Goal: Transaction & Acquisition: Purchase product/service

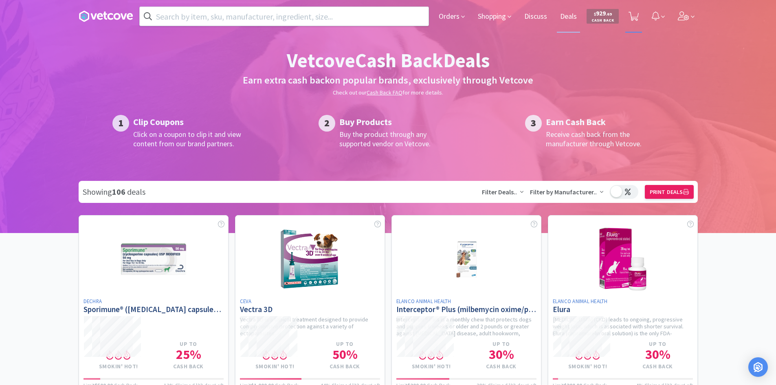
click at [639, 19] on span at bounding box center [634, 16] width 17 height 33
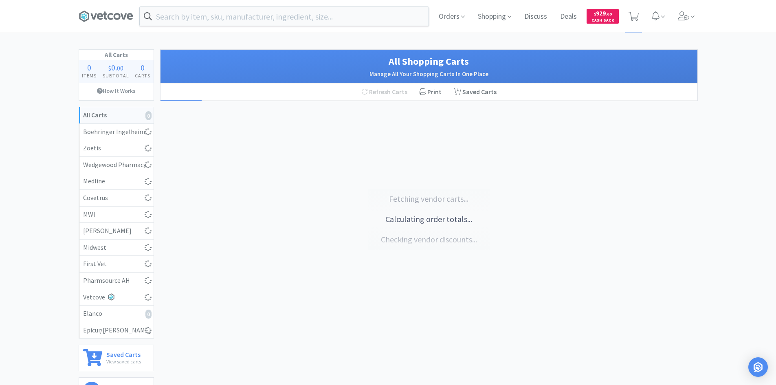
select select "2"
select select "3"
select select "1"
select select "10"
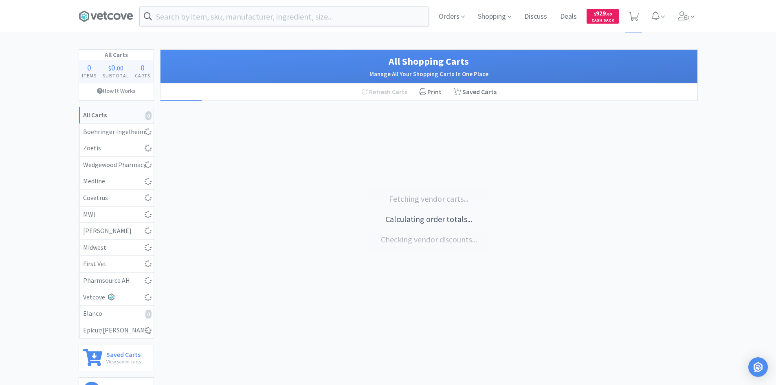
select select "4"
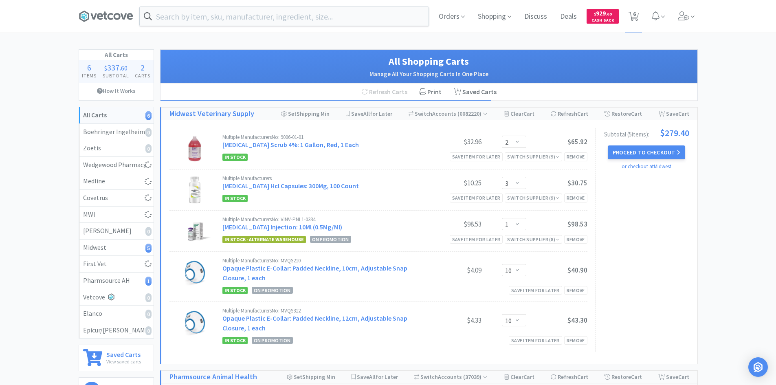
select select "1"
select select "2"
select select "1"
select select "2"
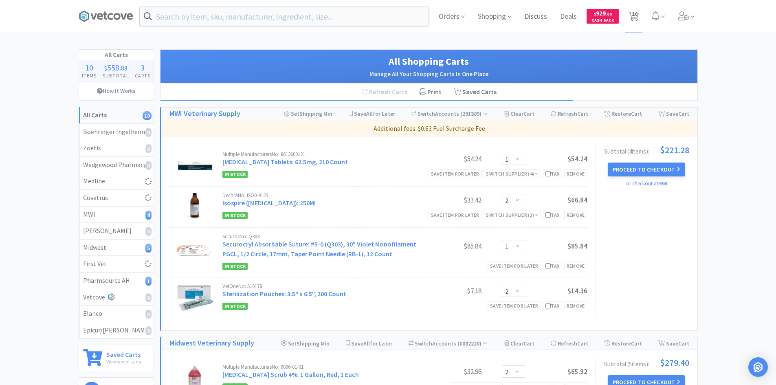
select select "4"
select select "1"
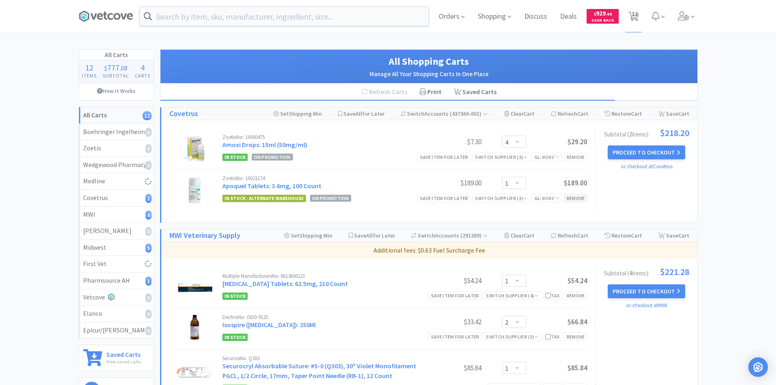
click at [575, 196] on div "Remove" at bounding box center [575, 198] width 23 height 9
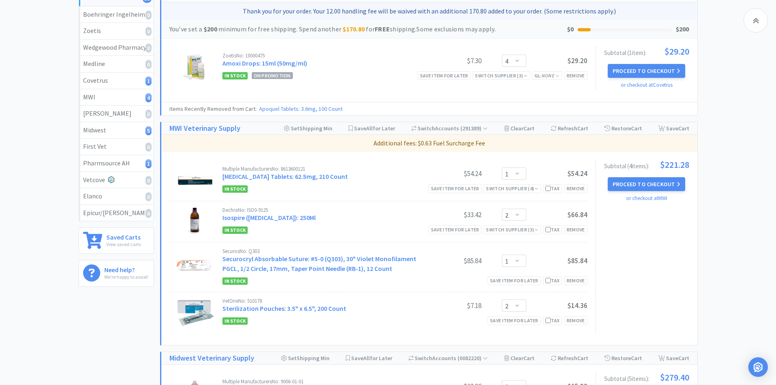
scroll to position [122, 0]
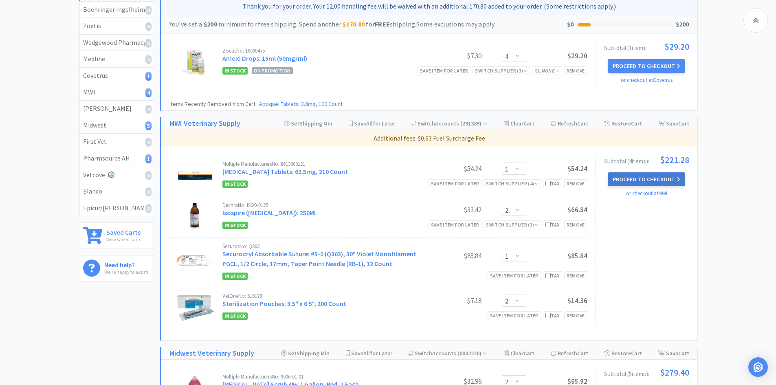
click at [625, 181] on button "Proceed to Checkout" at bounding box center [646, 179] width 77 height 14
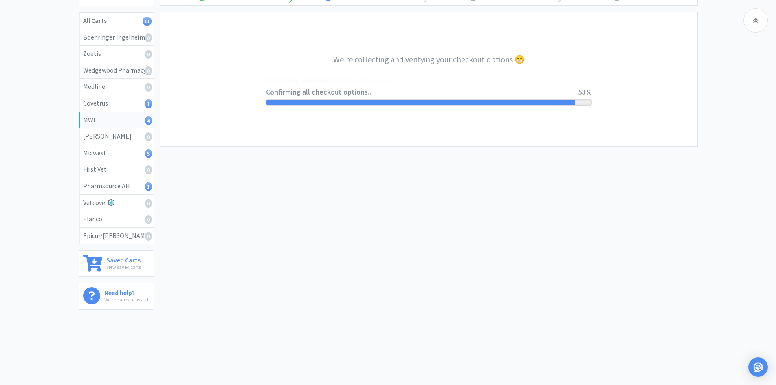
select select "STD_"
select select "FX9"
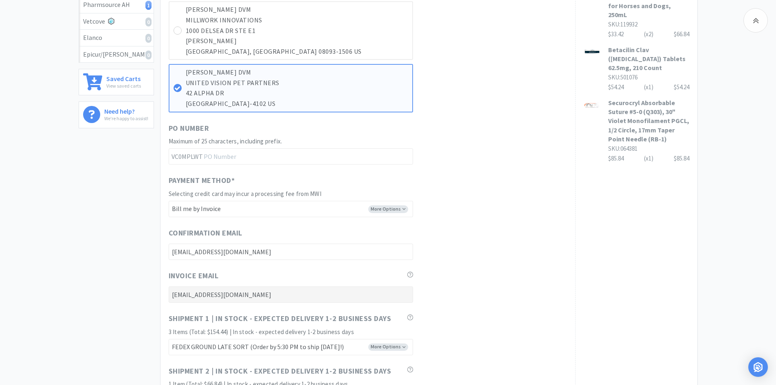
scroll to position [285, 0]
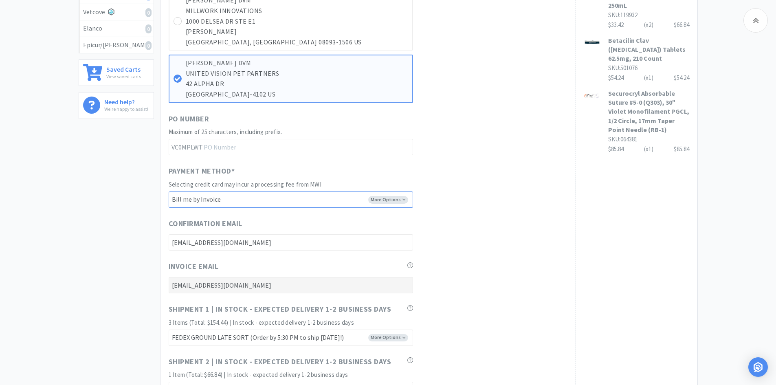
click at [399, 199] on select "-------- Bill me by Invoice MC ending in ***0152 Exp: 03/2029" at bounding box center [291, 200] width 244 height 16
select select "CC_9556629629280152"
click at [169, 192] on select "-------- Bill me by Invoice MC ending in ***0152 Exp: 03/2029" at bounding box center [291, 200] width 244 height 16
click at [466, 181] on div "Payment Method * Selecting credit card may incur a processing fee from MWI More…" at bounding box center [368, 186] width 399 height 42
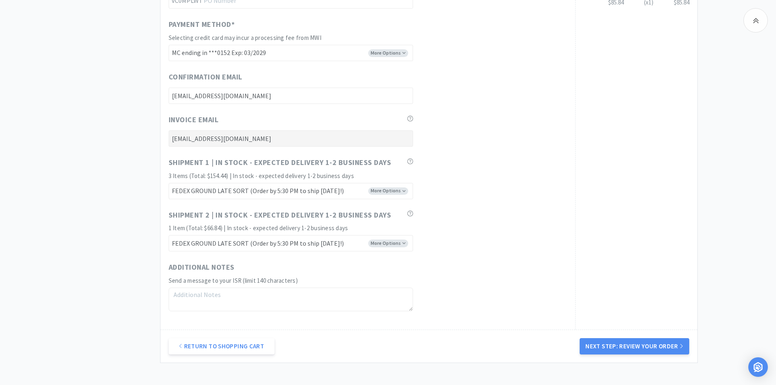
scroll to position [493, 0]
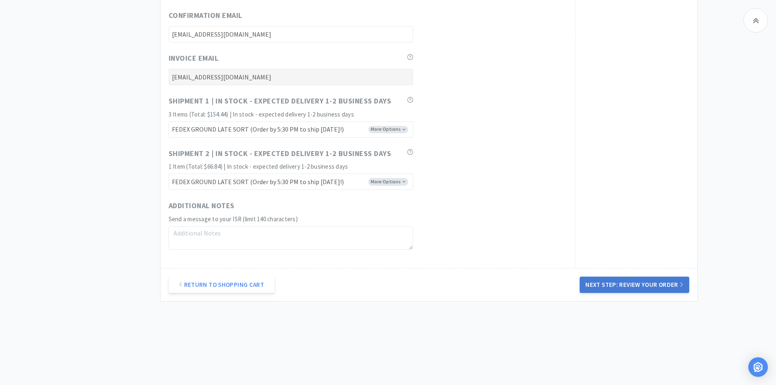
click at [601, 285] on button "Next Step: Review Your Order" at bounding box center [634, 285] width 109 height 16
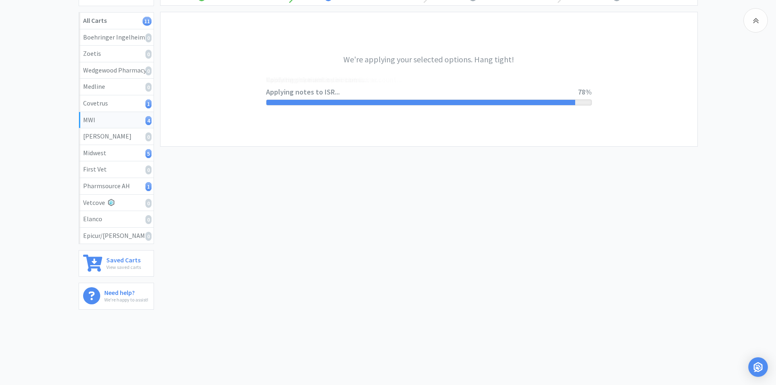
scroll to position [0, 0]
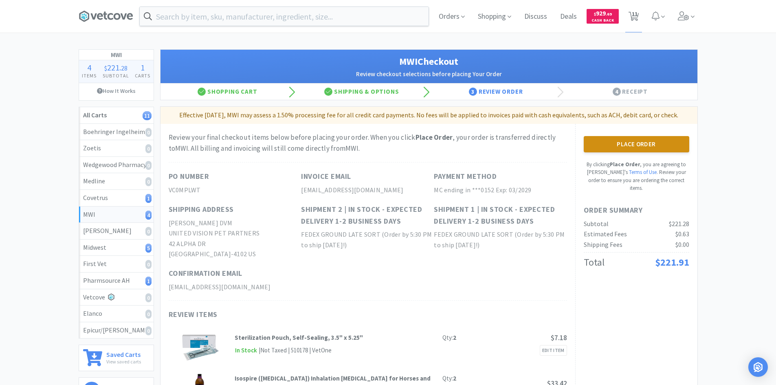
click at [654, 145] on button "Place Order" at bounding box center [637, 144] width 106 height 16
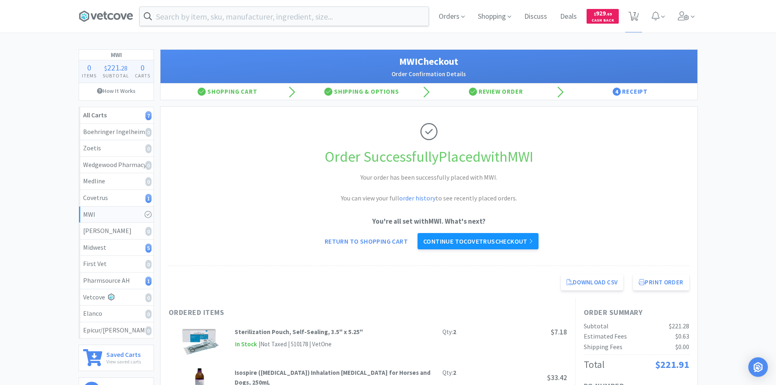
click at [471, 237] on link "Continue to Covetrus checkout" at bounding box center [478, 241] width 121 height 16
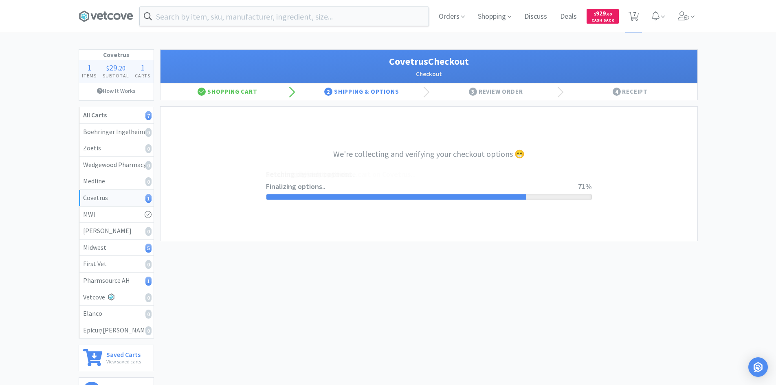
select select "ACCOUNT"
select select "cvt-standard-net"
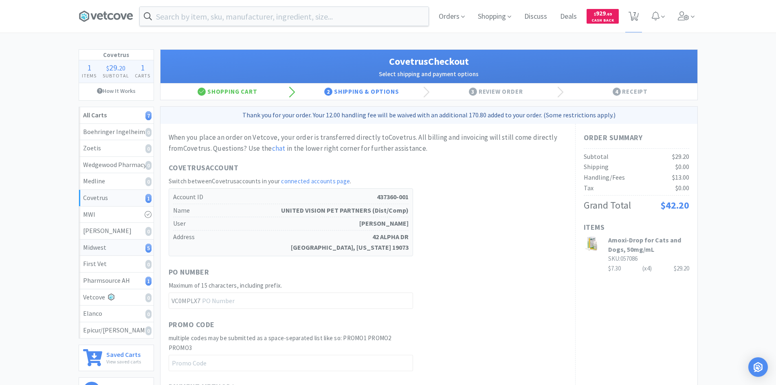
click at [128, 242] on div "Midwest 5" at bounding box center [116, 247] width 66 height 11
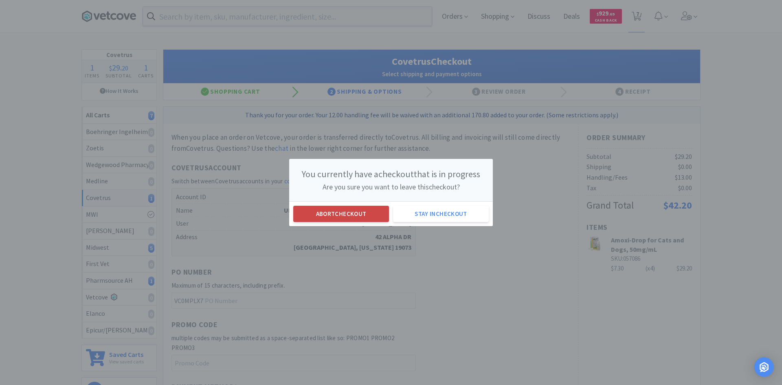
click at [356, 214] on button "Abort checkout" at bounding box center [341, 214] width 96 height 16
select select "2"
select select "3"
select select "1"
select select "10"
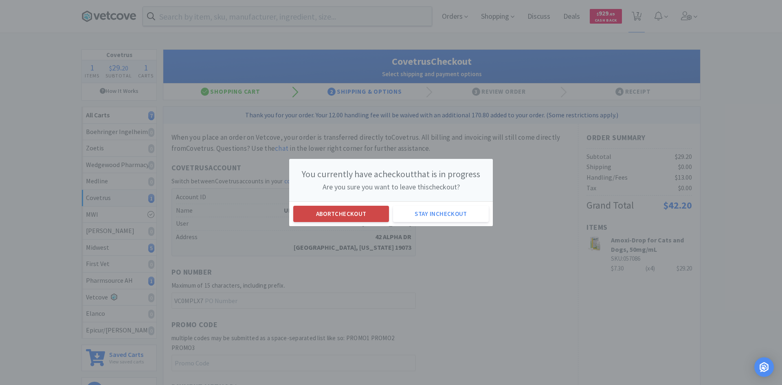
select select "10"
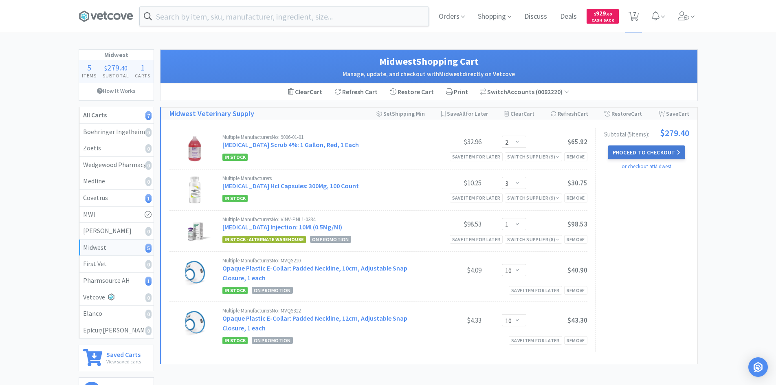
click at [644, 150] on button "Proceed to Checkout" at bounding box center [646, 152] width 77 height 14
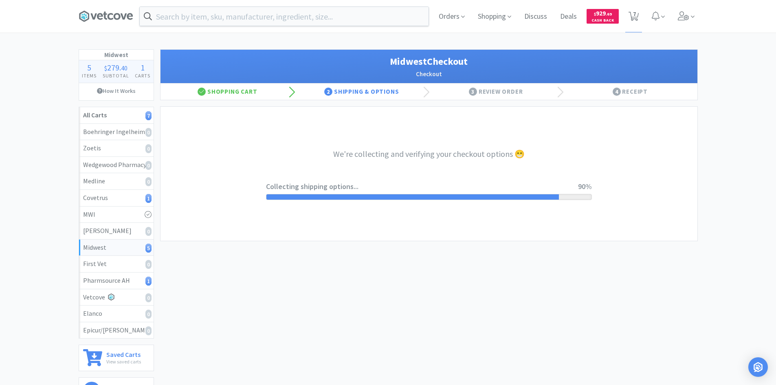
select select "3"
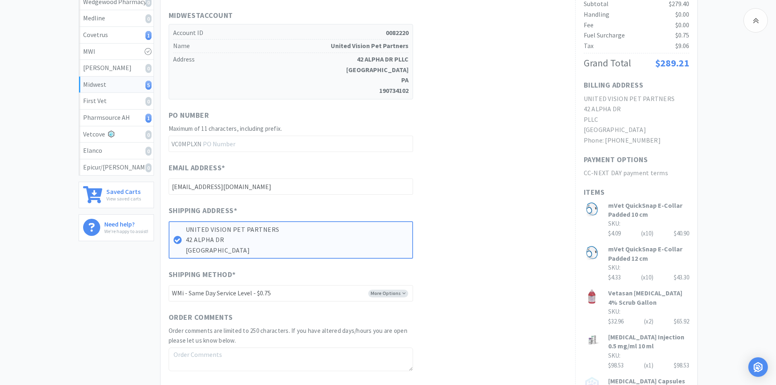
scroll to position [317, 0]
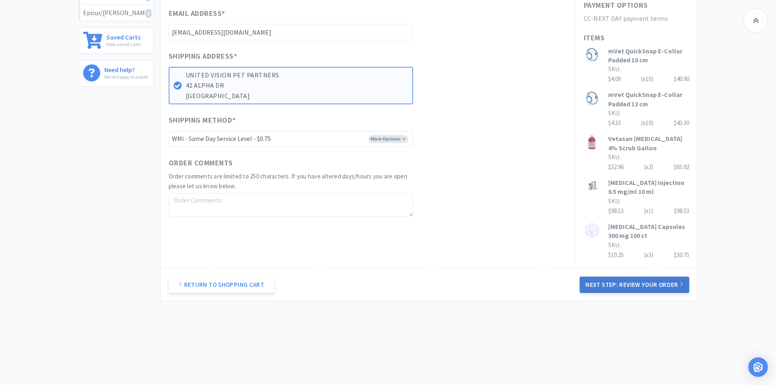
click at [613, 284] on button "Next Step: Review Your Order" at bounding box center [634, 285] width 109 height 16
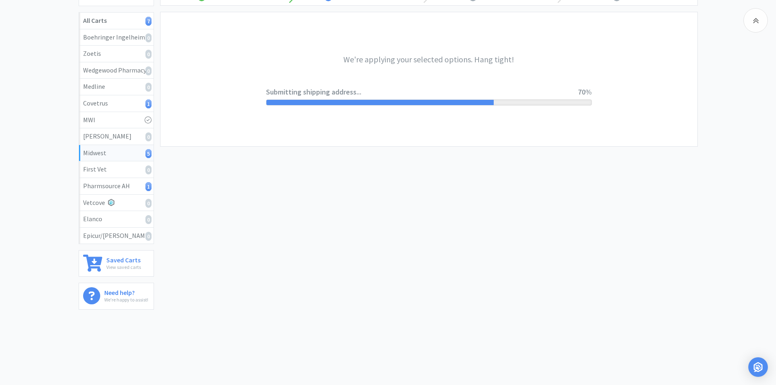
scroll to position [0, 0]
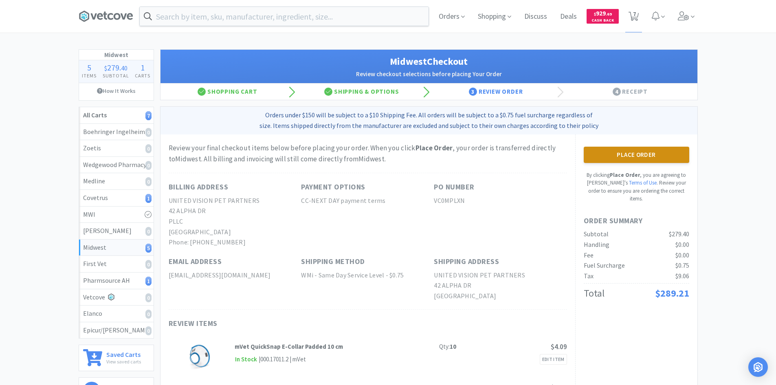
click at [612, 161] on button "Place Order" at bounding box center [637, 155] width 106 height 16
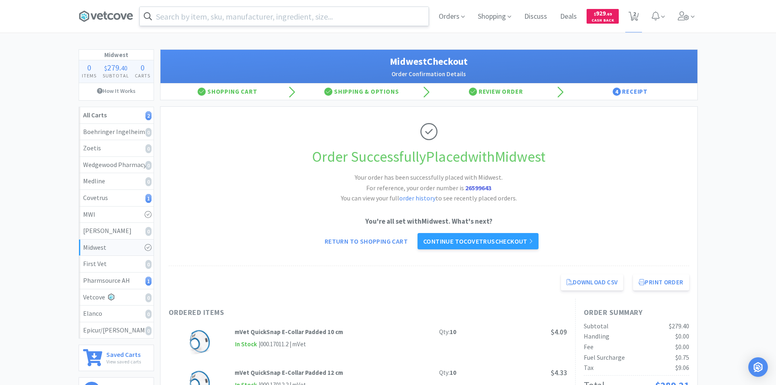
click at [228, 14] on input "text" at bounding box center [284, 16] width 289 height 19
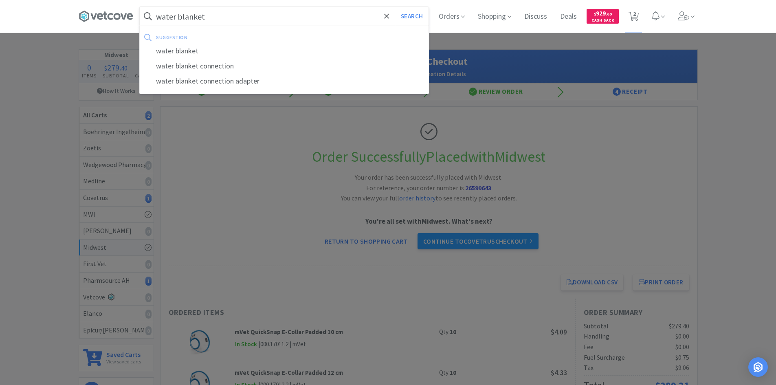
type input "water blanket"
click at [395, 7] on button "Search" at bounding box center [412, 16] width 34 height 19
select select "4"
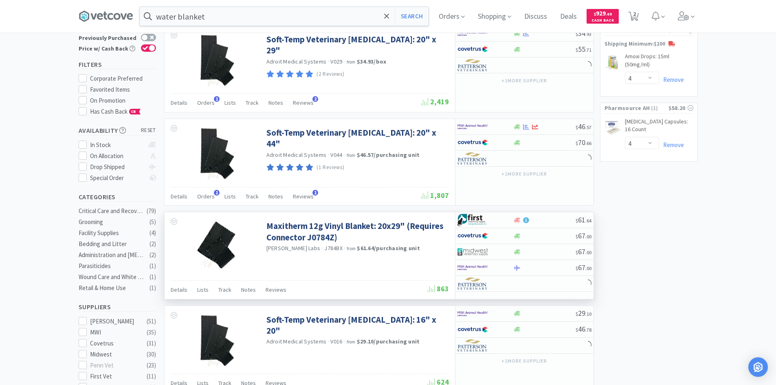
scroll to position [163, 0]
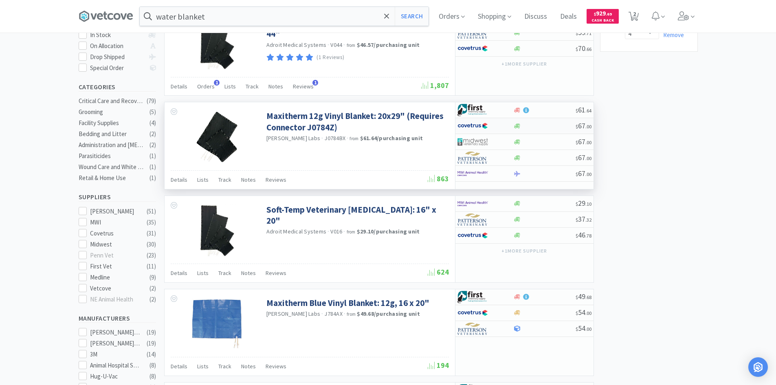
click at [507, 124] on div at bounding box center [486, 126] width 56 height 14
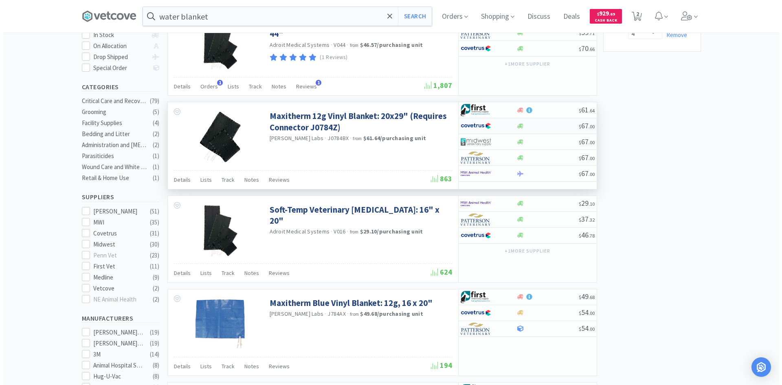
select select "1"
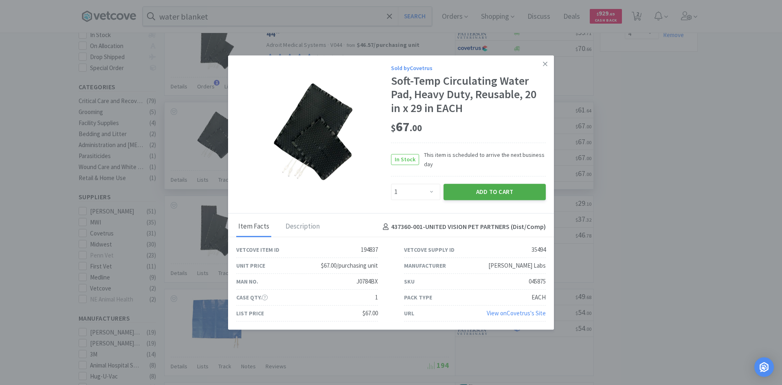
click at [496, 195] on button "Add to Cart" at bounding box center [495, 192] width 102 height 16
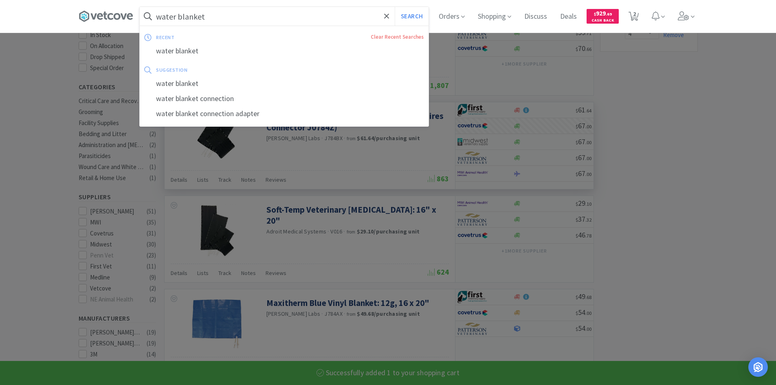
click at [235, 18] on input "water blanket" at bounding box center [284, 16] width 289 height 19
select select "1"
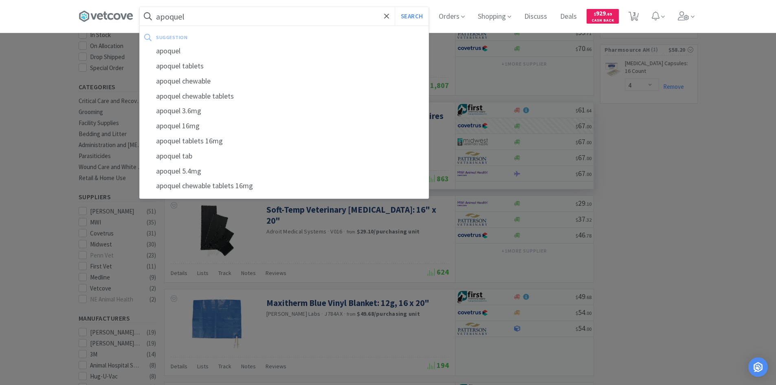
type input "apoquel"
click at [395, 7] on button "Search" at bounding box center [412, 16] width 34 height 19
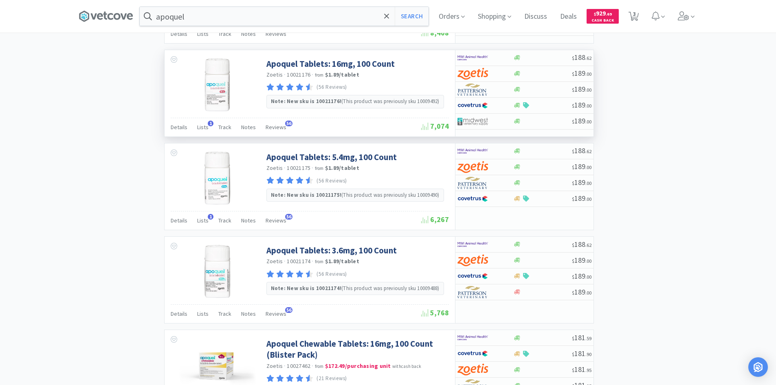
scroll to position [693, 0]
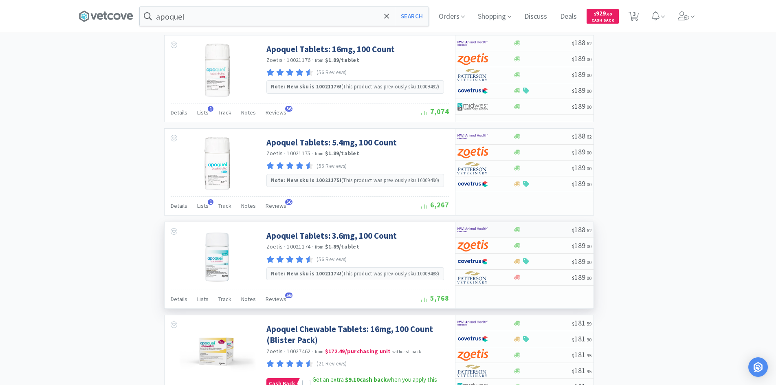
click at [499, 228] on div at bounding box center [480, 230] width 45 height 14
select select "1"
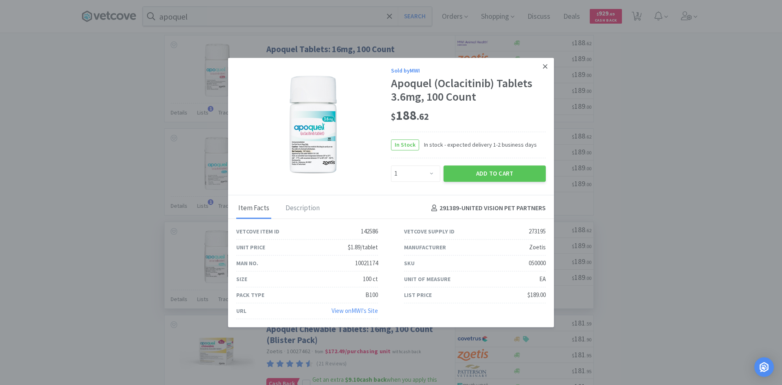
click at [544, 62] on link at bounding box center [545, 67] width 14 height 18
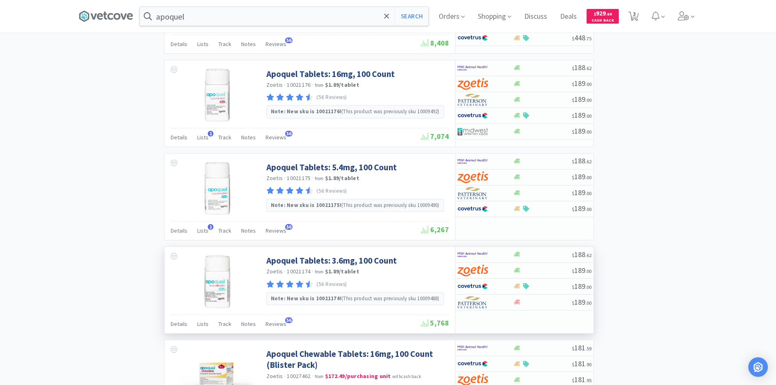
scroll to position [733, 0]
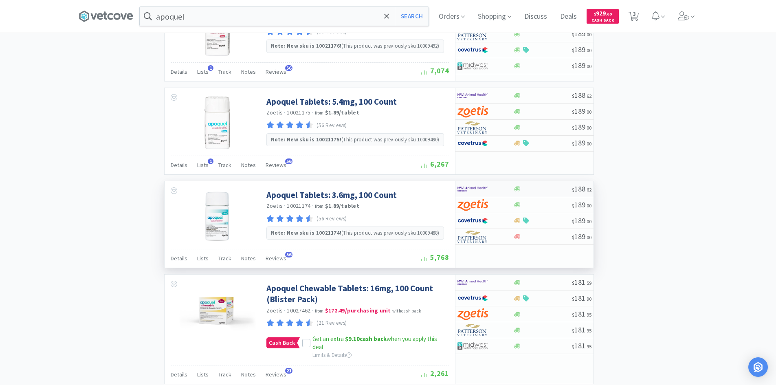
click at [542, 190] on div at bounding box center [542, 189] width 59 height 6
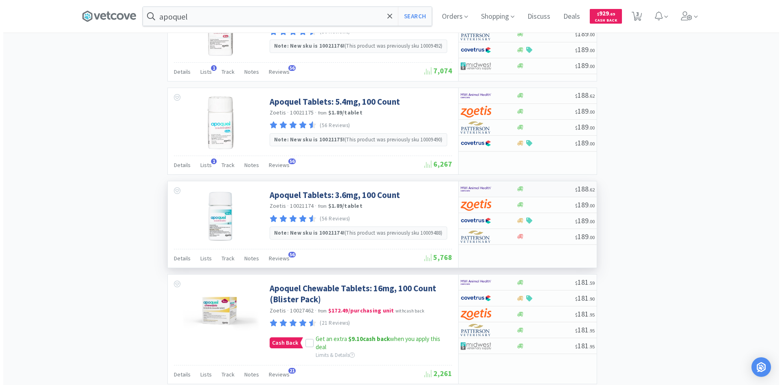
select select "1"
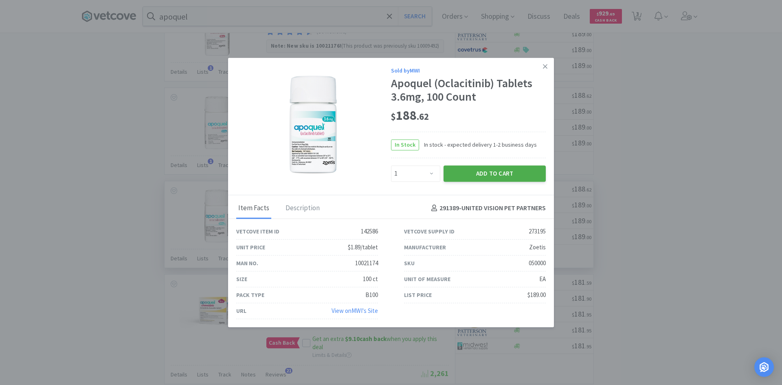
click at [481, 170] on button "Add to Cart" at bounding box center [495, 173] width 102 height 16
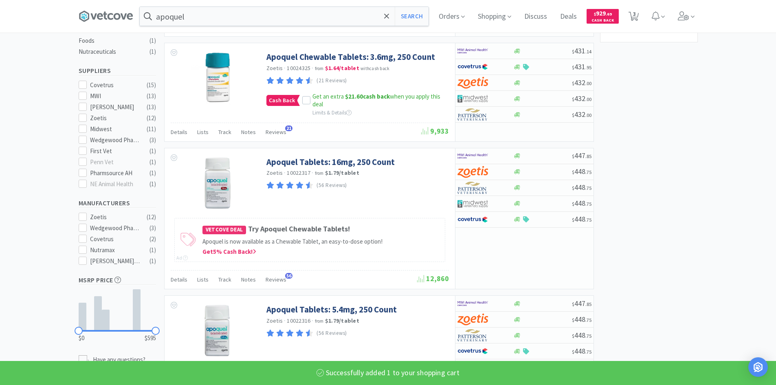
scroll to position [81, 0]
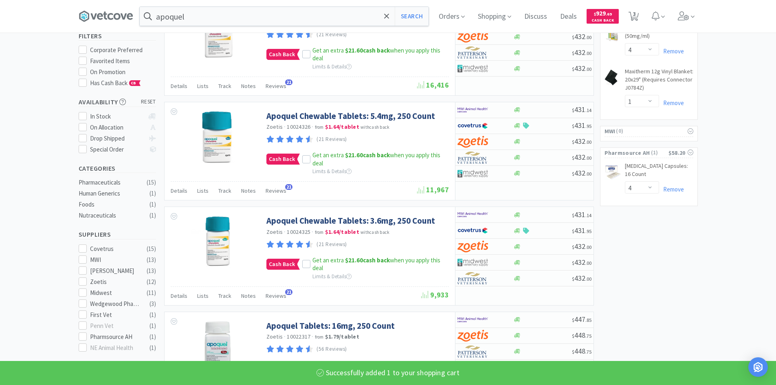
select select "1"
